Goal: Information Seeking & Learning: Learn about a topic

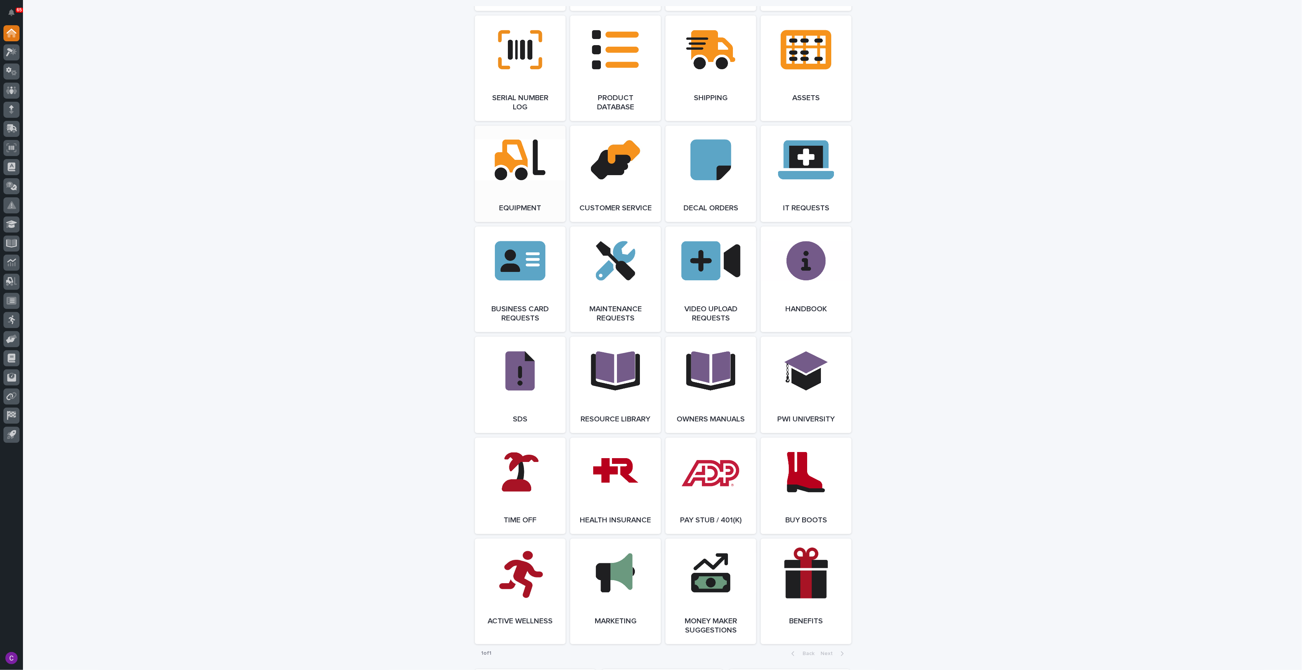
scroll to position [1139, 0]
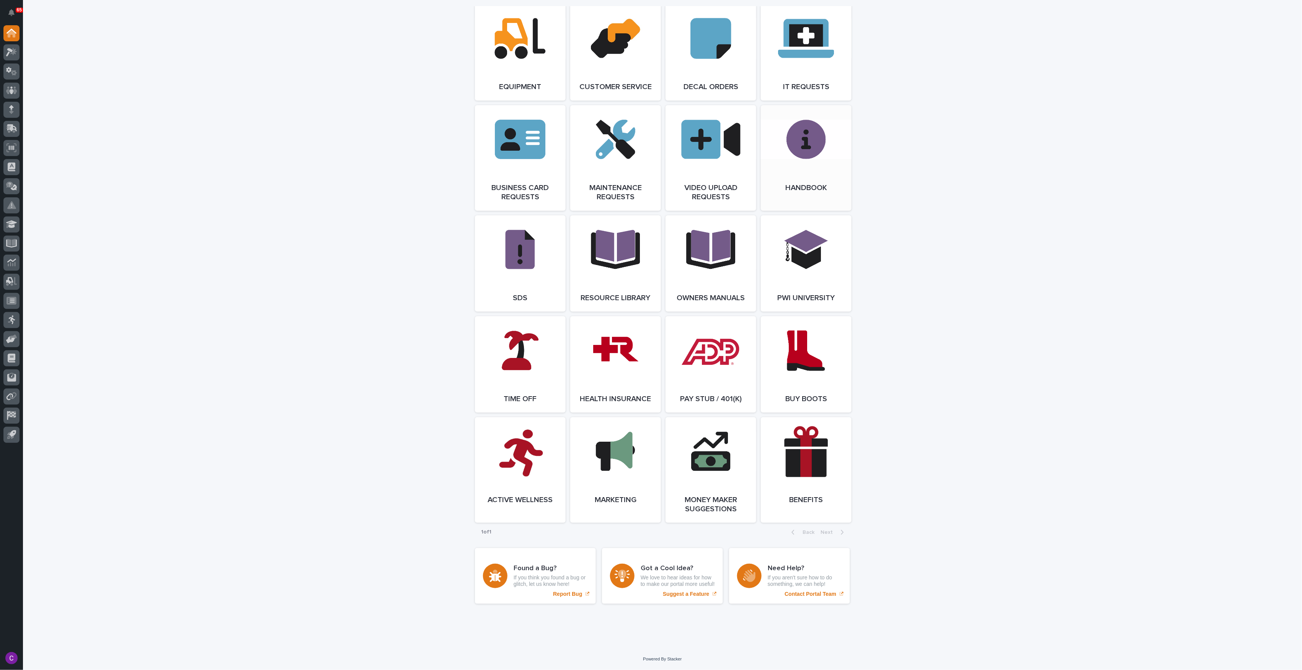
click at [813, 164] on link "Open Link" at bounding box center [806, 158] width 91 height 106
click at [797, 138] on link "Open Link" at bounding box center [806, 158] width 91 height 106
click at [842, 261] on link "Open Link" at bounding box center [806, 263] width 91 height 96
click at [811, 149] on link "Open Link" at bounding box center [806, 158] width 91 height 106
click at [796, 254] on link "Open Link" at bounding box center [806, 263] width 91 height 96
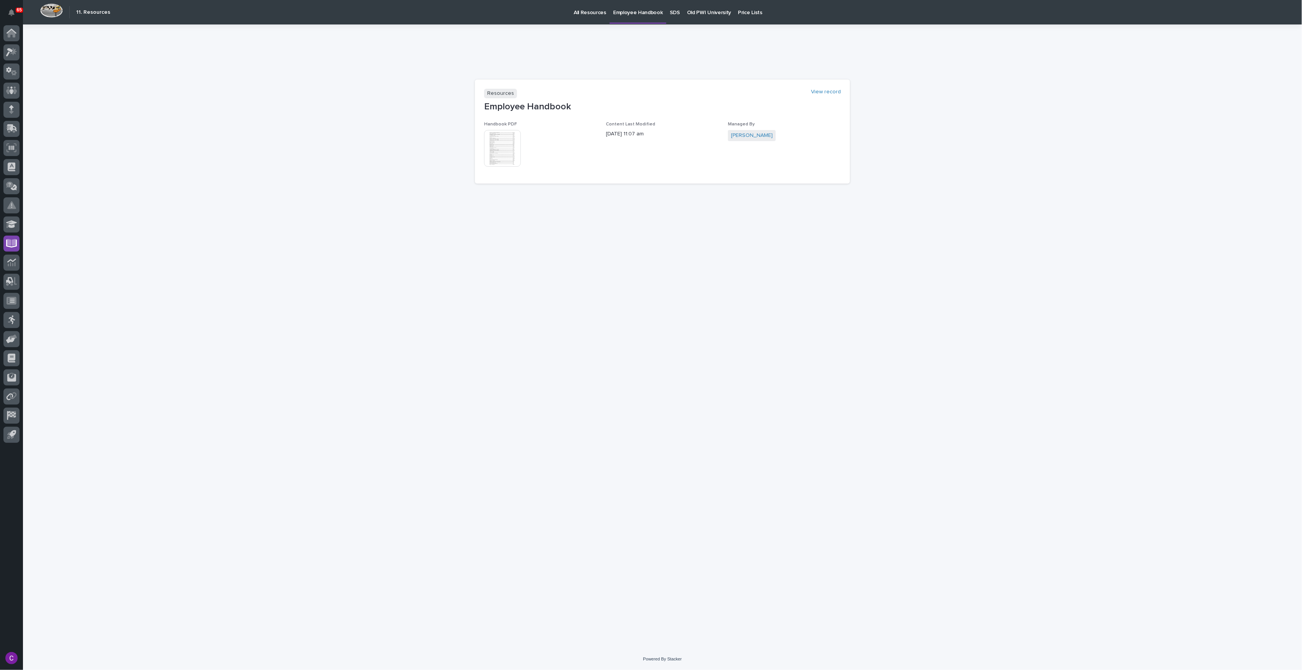
click at [496, 152] on img at bounding box center [502, 148] width 37 height 37
click at [519, 149] on img at bounding box center [502, 148] width 37 height 37
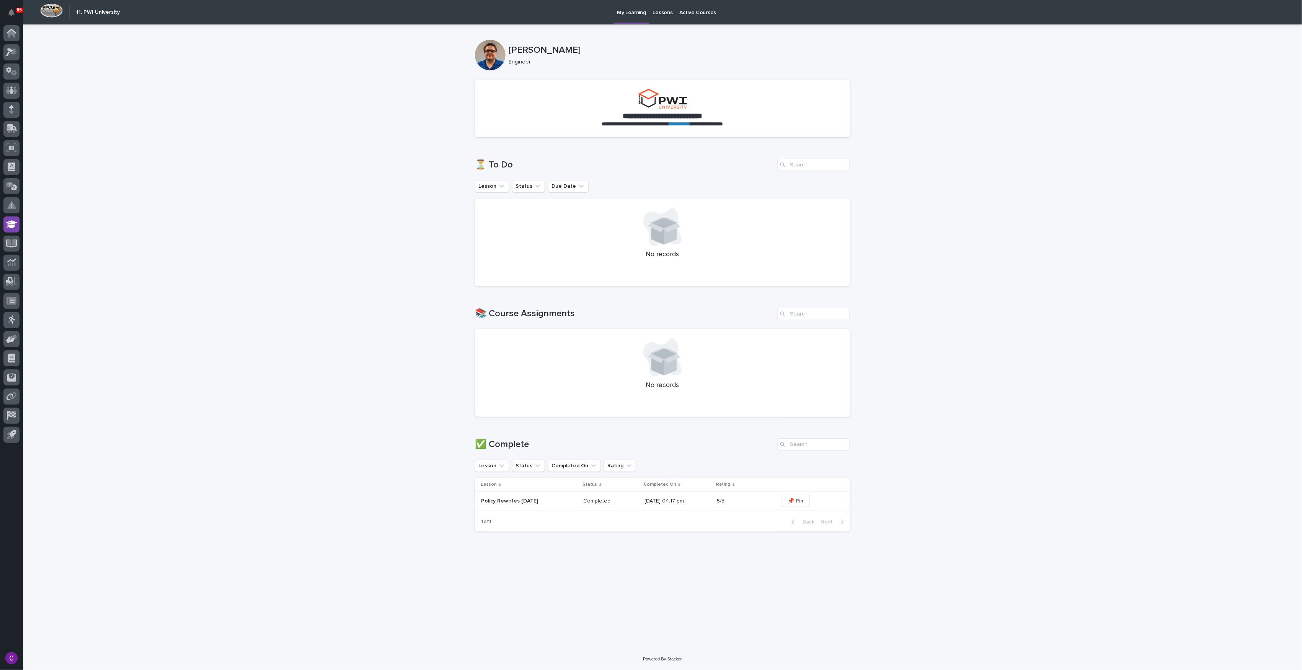
click at [565, 502] on p "Policy Rewrites [DATE]" at bounding box center [529, 501] width 96 height 7
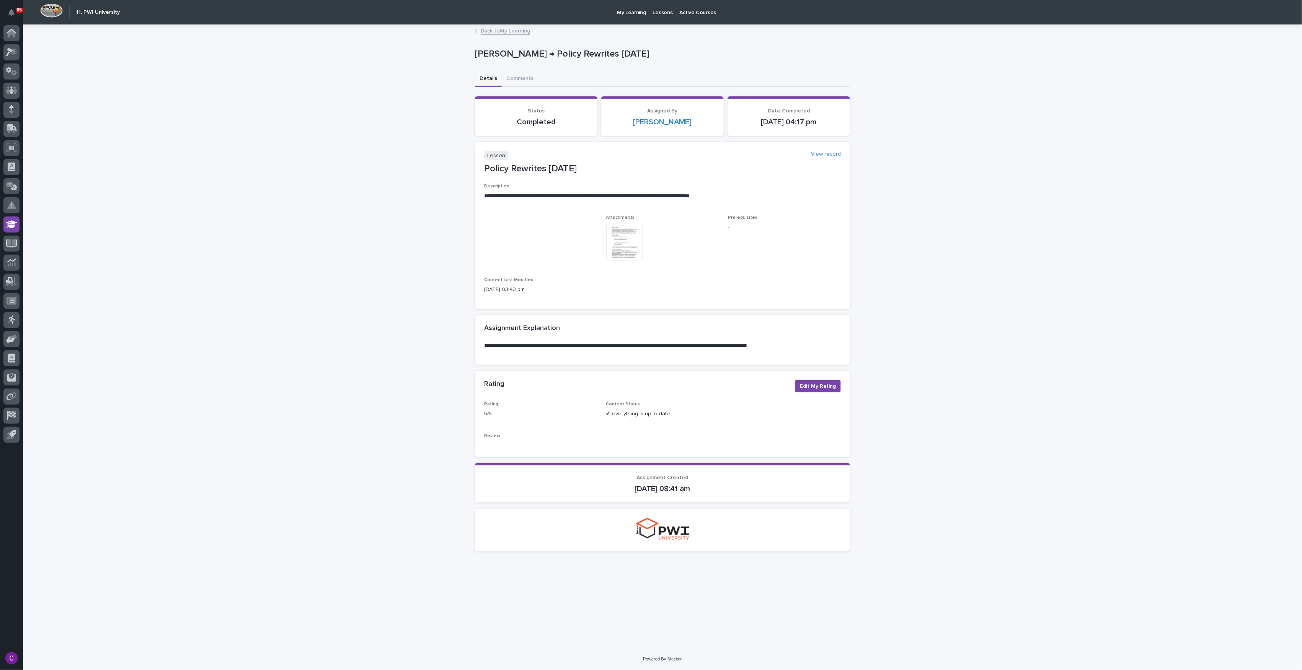
click at [626, 246] on img at bounding box center [624, 242] width 37 height 37
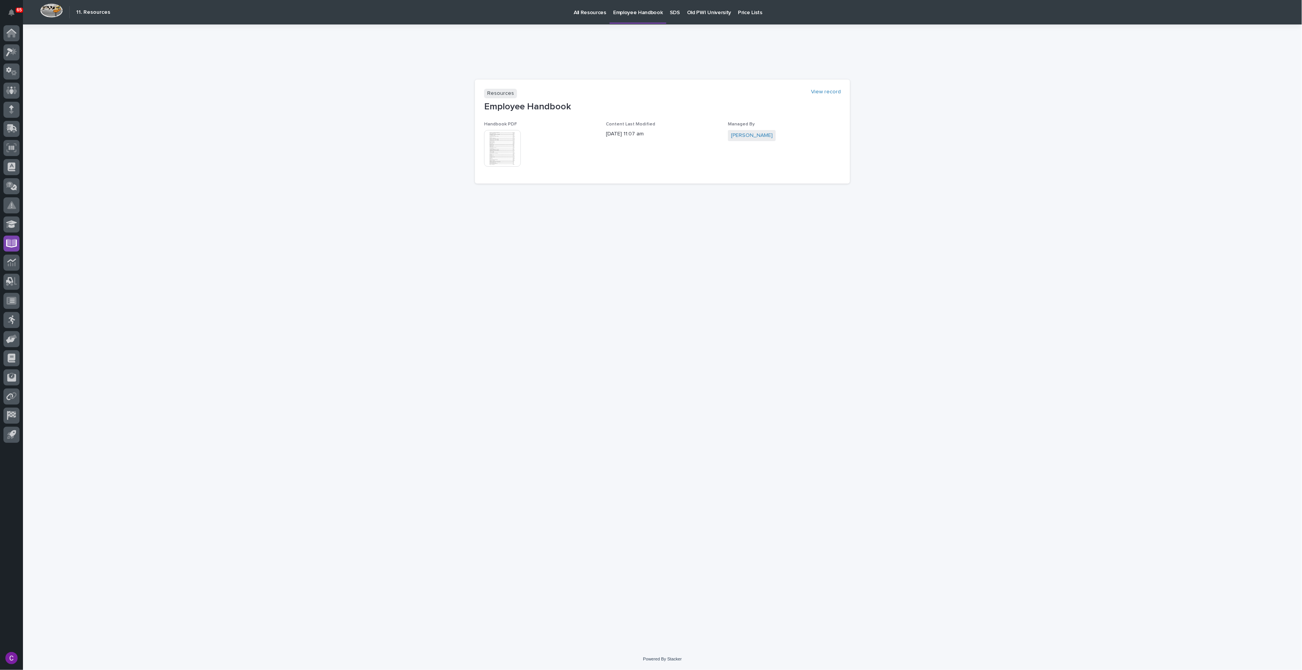
click at [514, 143] on img at bounding box center [502, 148] width 37 height 37
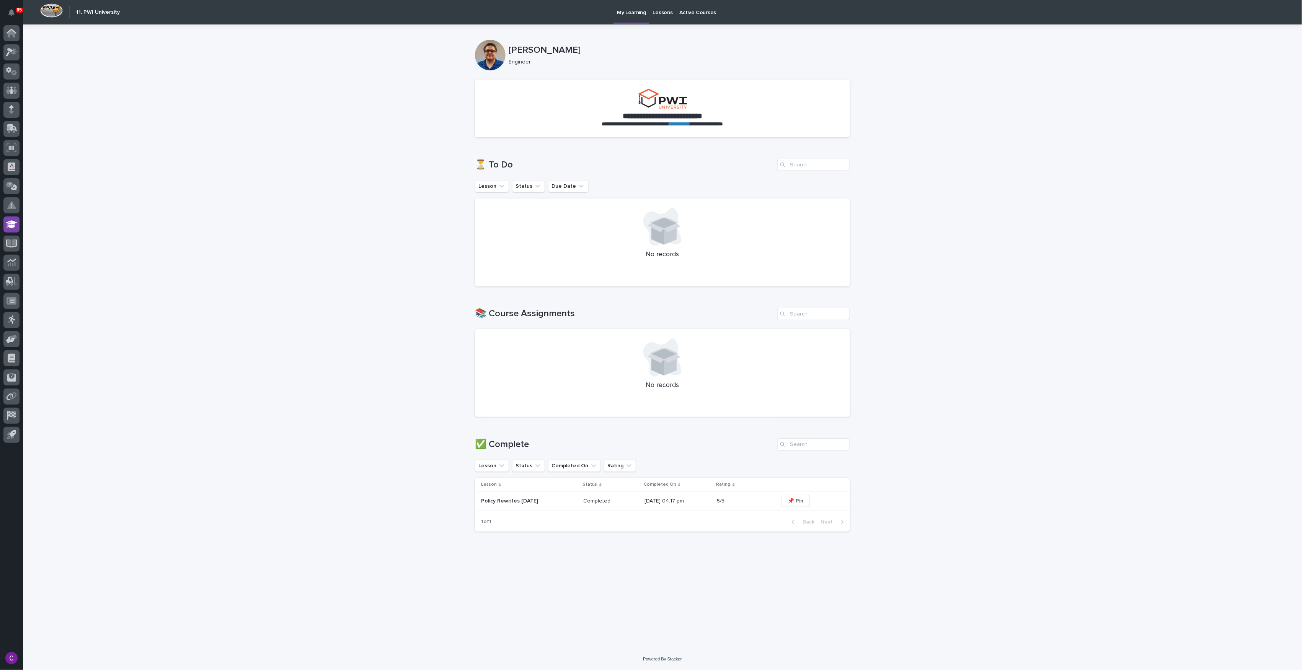
click at [548, 501] on p "Policy Rewrites [DATE]" at bounding box center [529, 501] width 96 height 7
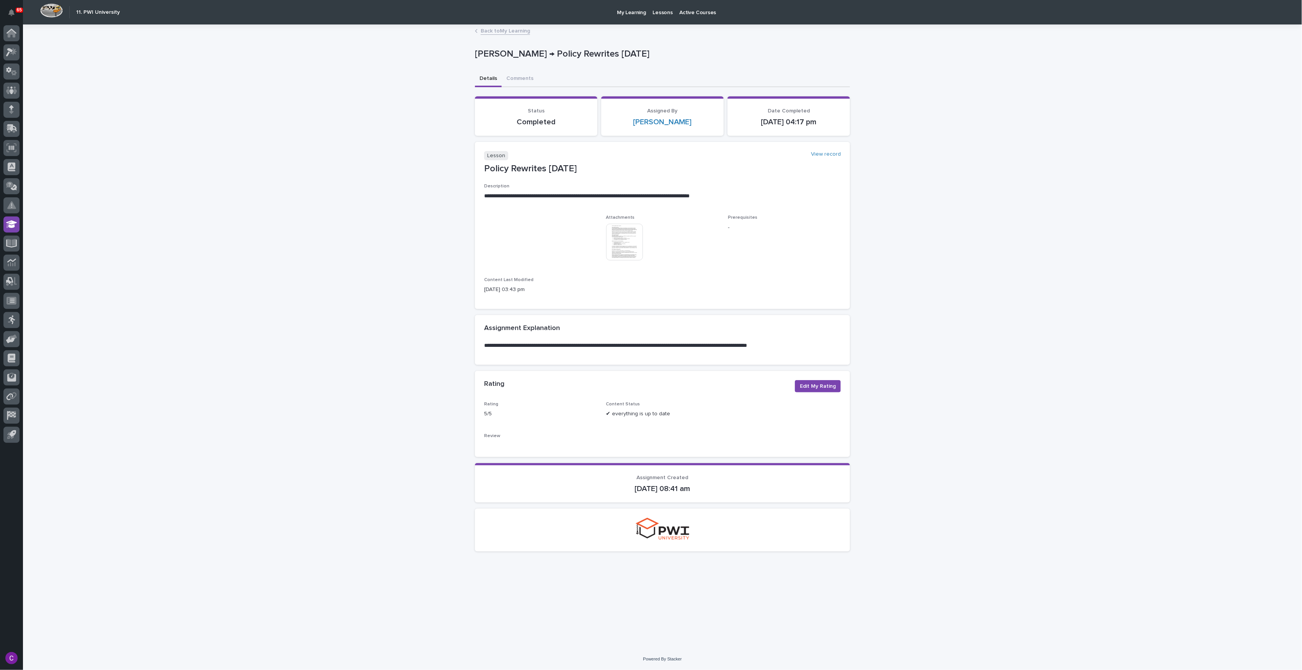
click at [622, 245] on img at bounding box center [624, 242] width 37 height 37
